Goal: Navigation & Orientation: Go to known website

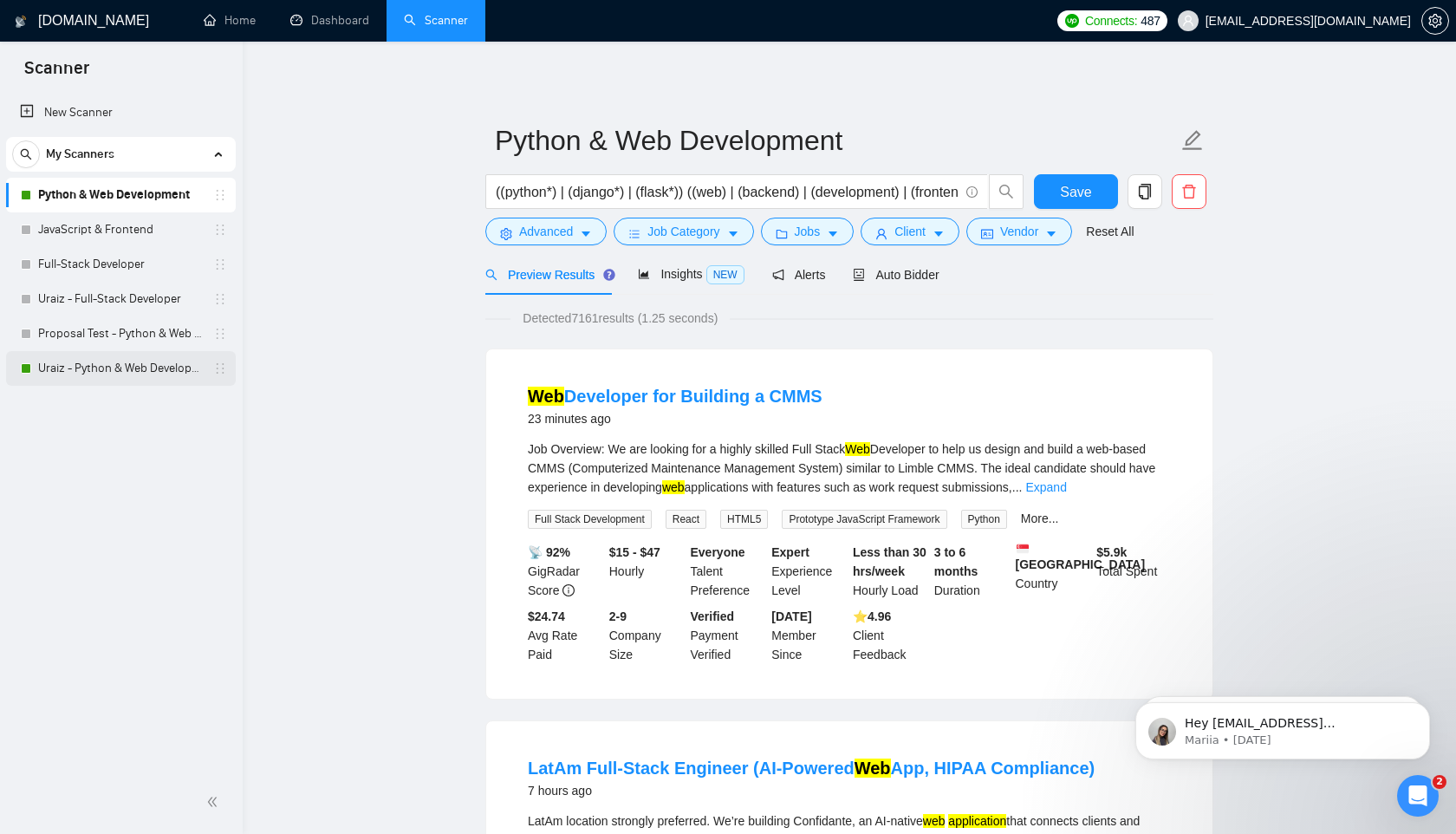
click at [92, 377] on link "Uraiz - Python & Web Development" at bounding box center [120, 368] width 164 height 35
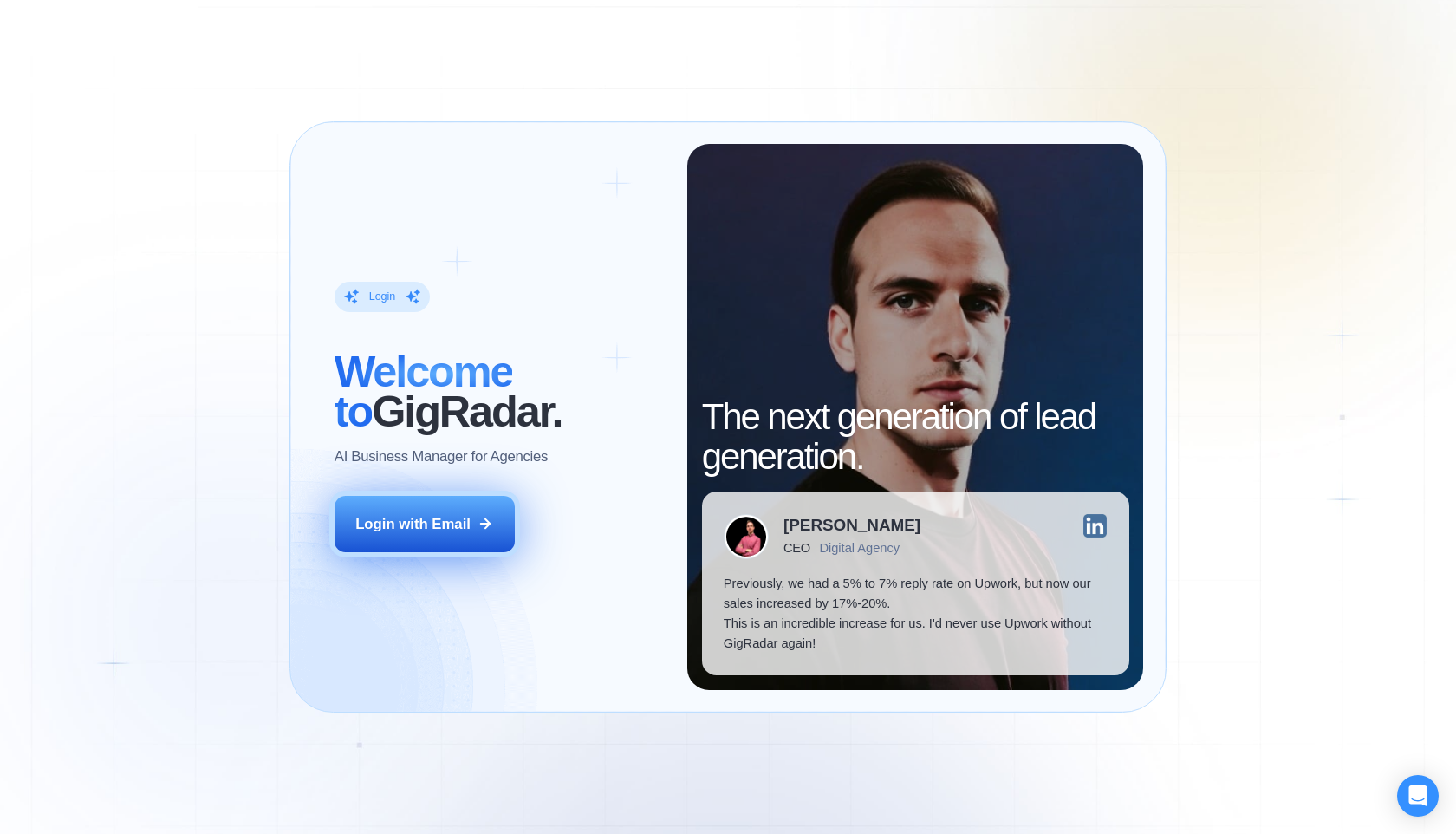
click at [460, 516] on div "Login with Email" at bounding box center [412, 523] width 115 height 20
